Goal: Task Accomplishment & Management: Use online tool/utility

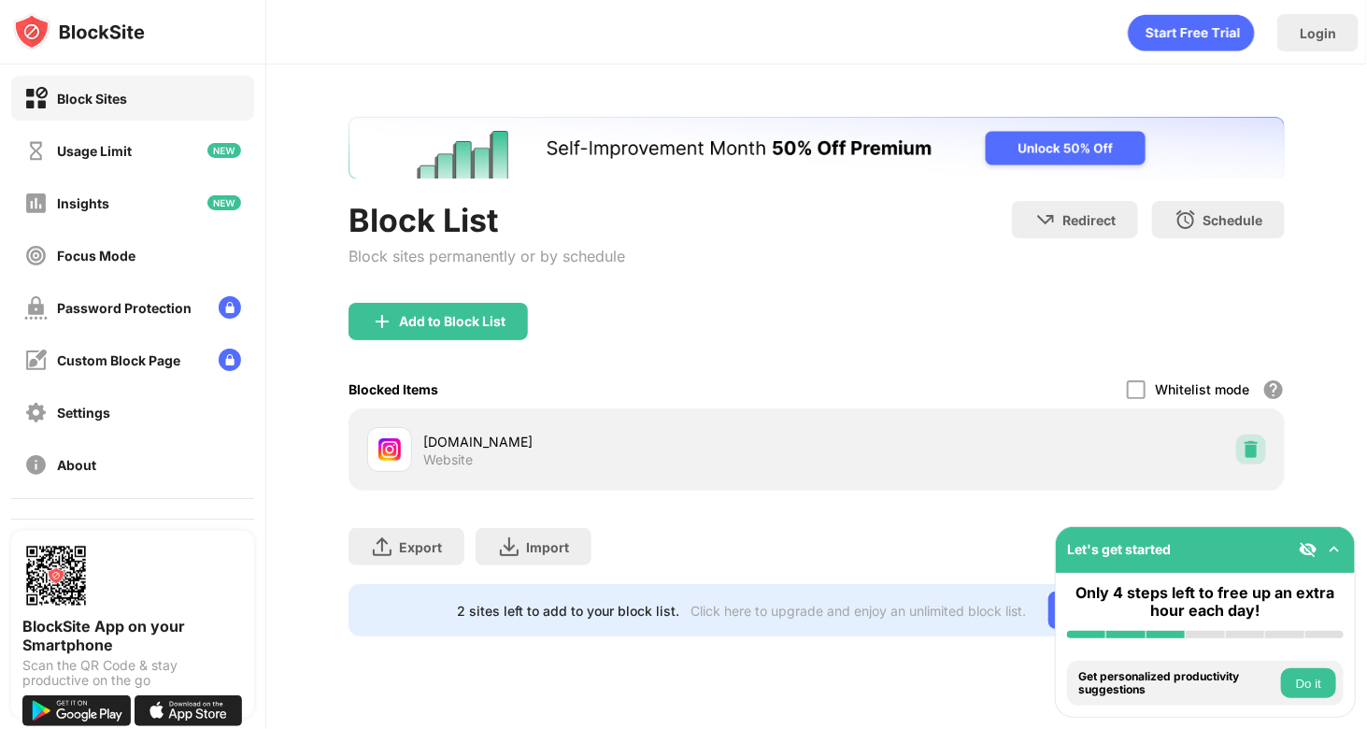
click at [1241, 453] on div at bounding box center [1251, 449] width 30 height 30
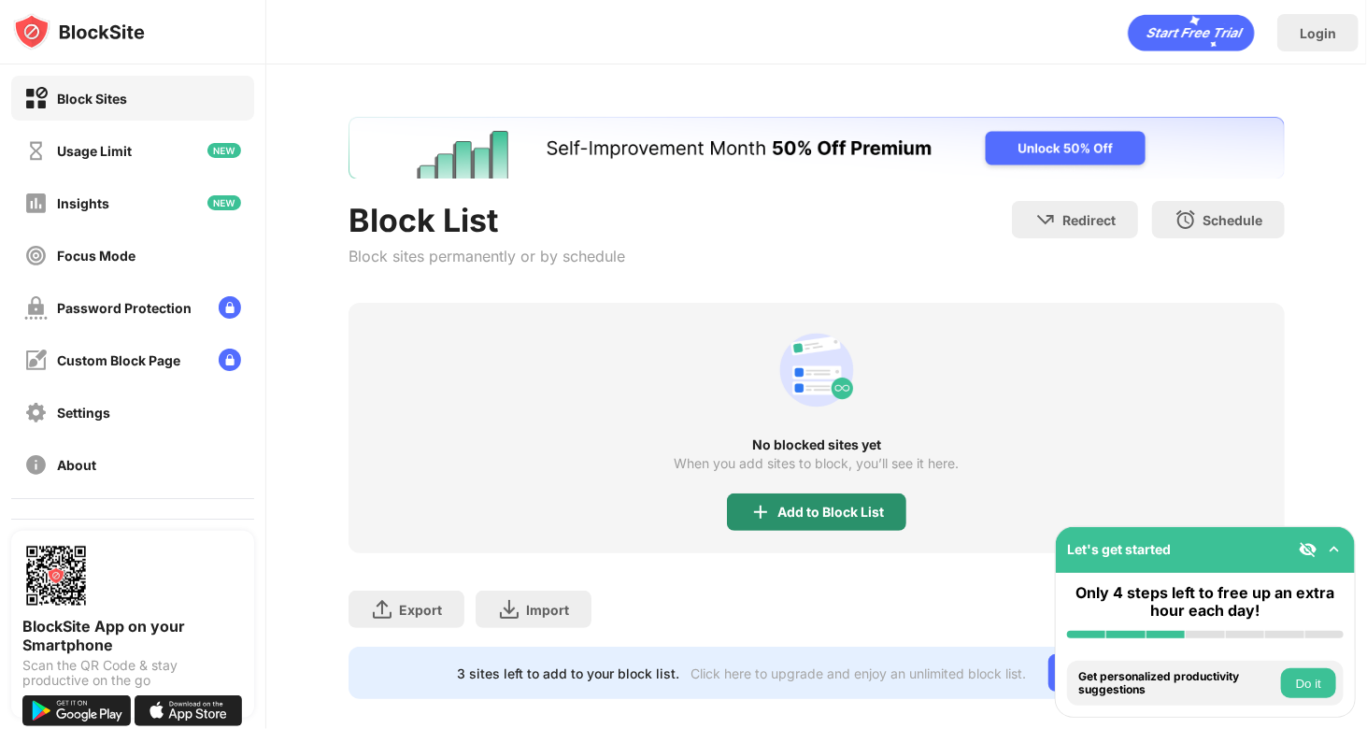
click at [838, 498] on div "Add to Block List" at bounding box center [816, 511] width 179 height 37
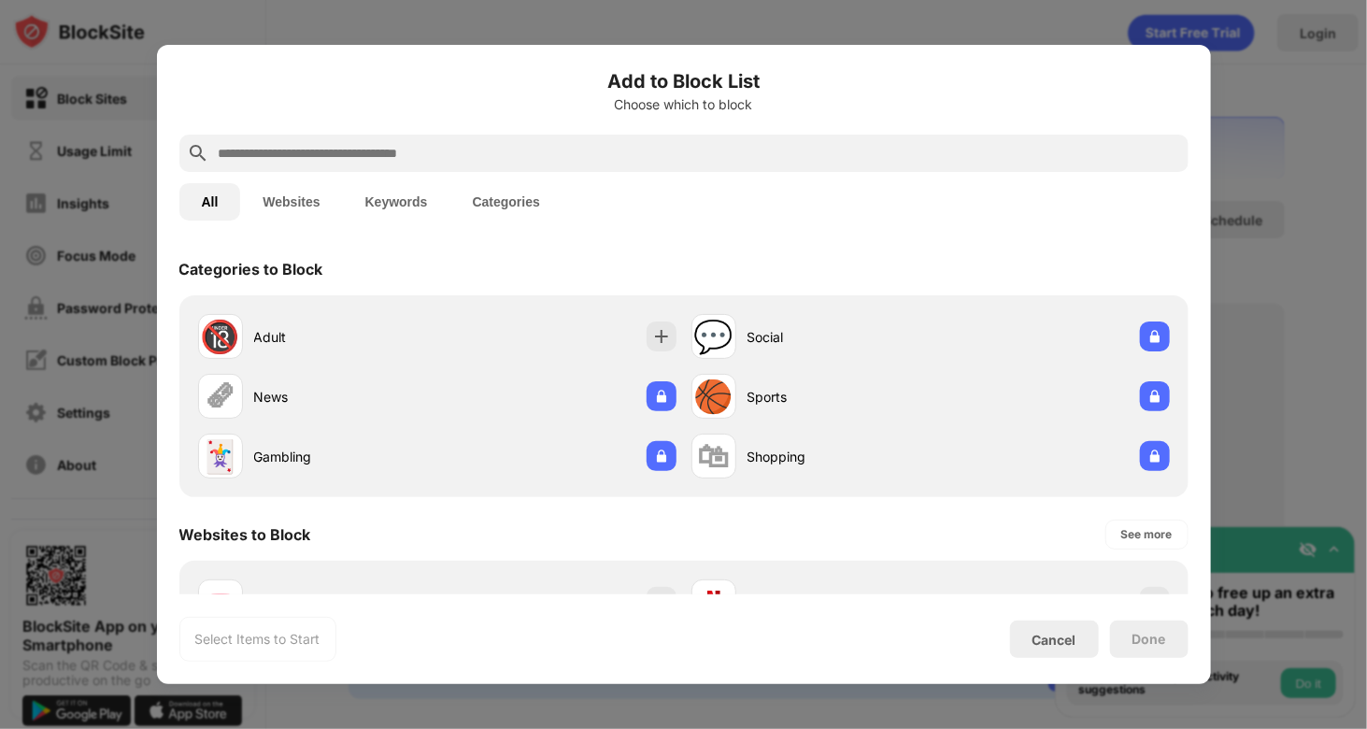
click at [592, 152] on input "text" at bounding box center [699, 153] width 964 height 22
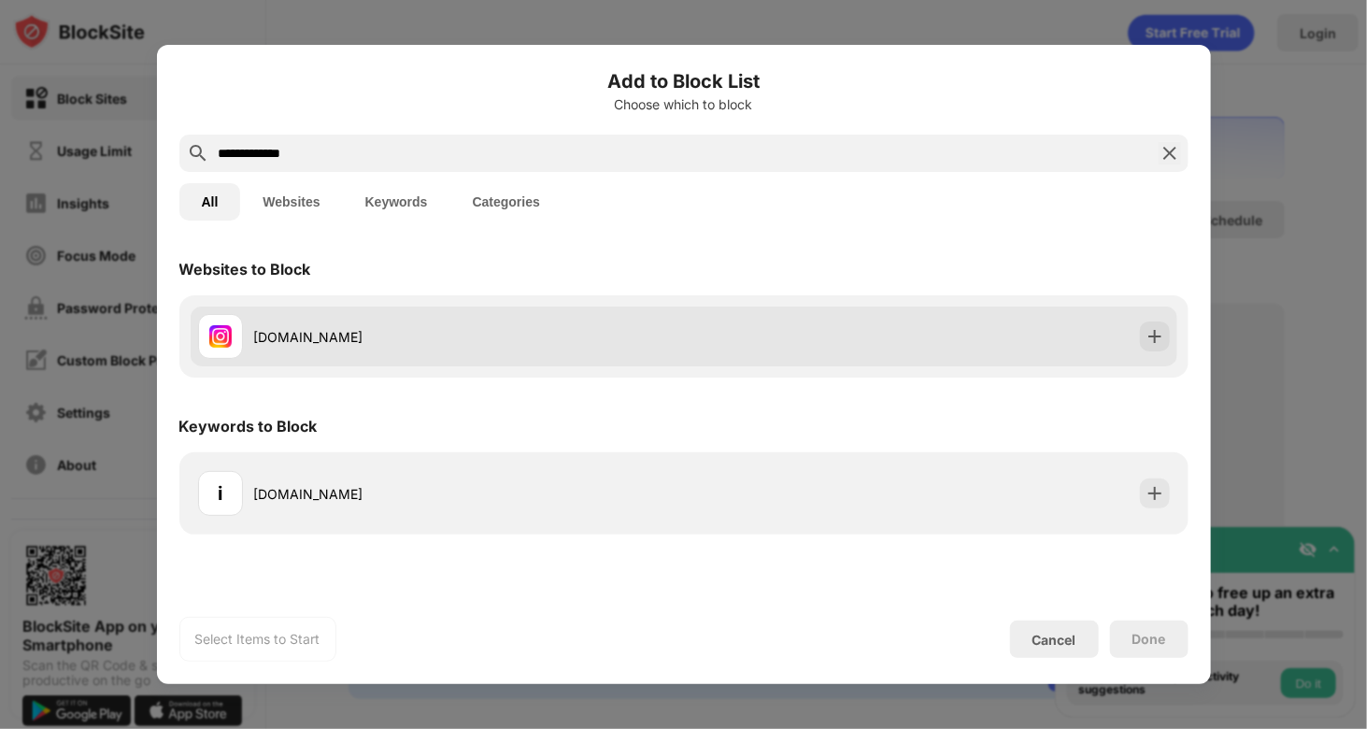
type input "**********"
click at [723, 342] on div "[DOMAIN_NAME]" at bounding box center [684, 336] width 987 height 60
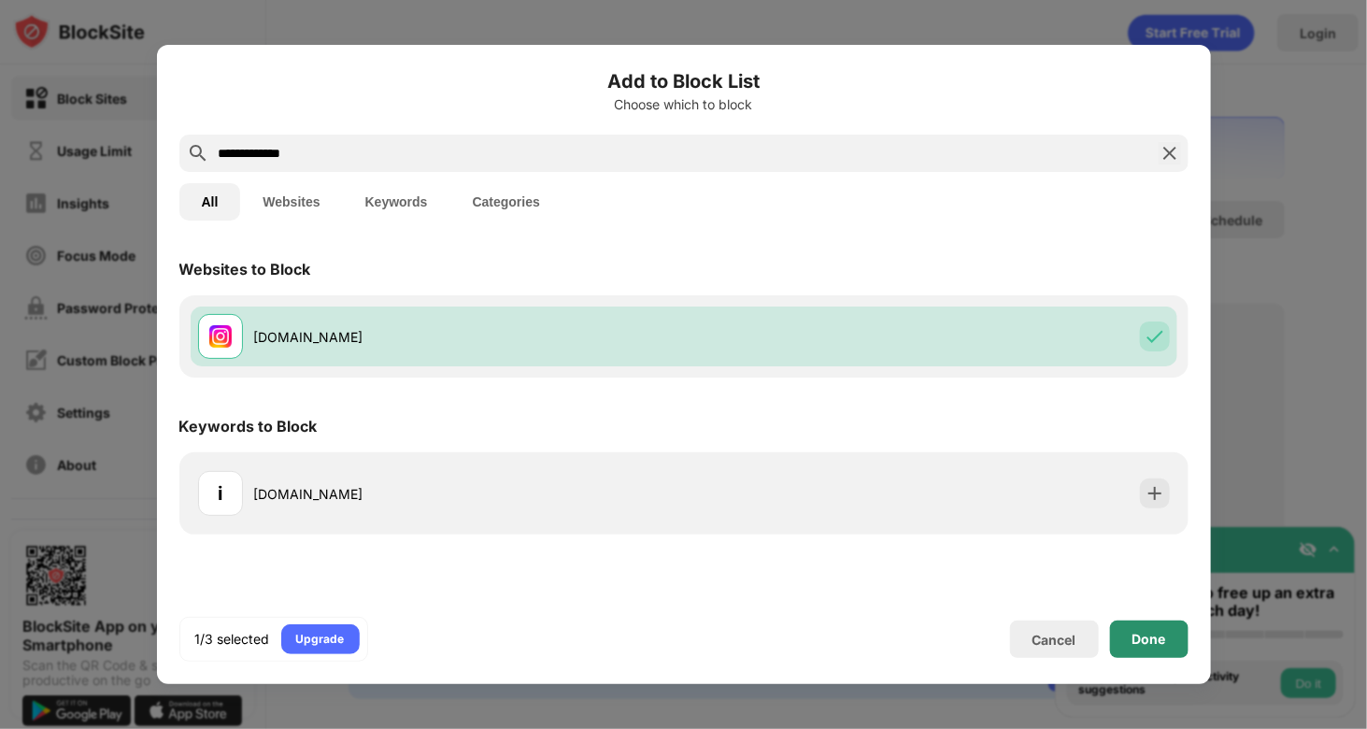
click at [1152, 632] on div "Done" at bounding box center [1149, 639] width 34 height 15
